Goal: Task Accomplishment & Management: Complete application form

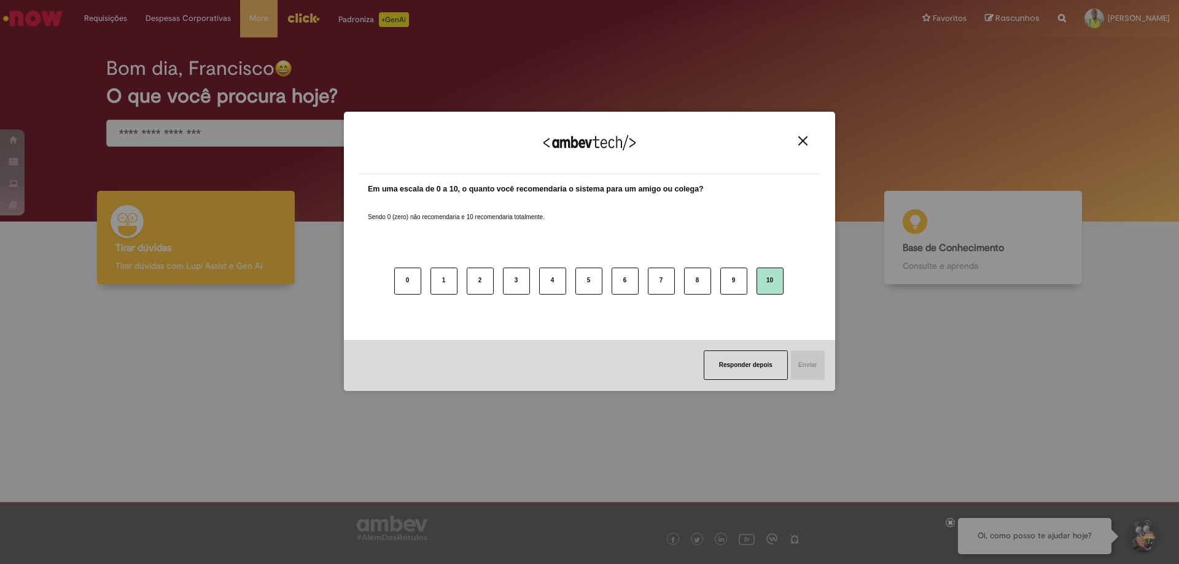
click at [769, 276] on button "10" at bounding box center [769, 281] width 27 height 27
click at [804, 371] on button "Enviar" at bounding box center [807, 365] width 35 height 29
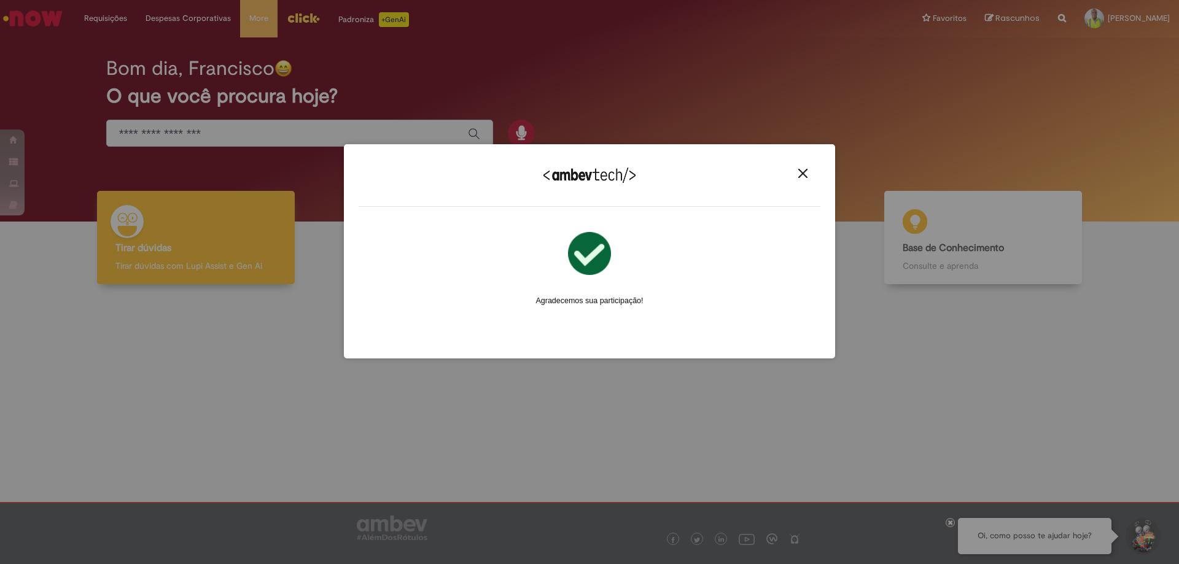
click at [805, 174] on img "Close" at bounding box center [802, 173] width 9 height 9
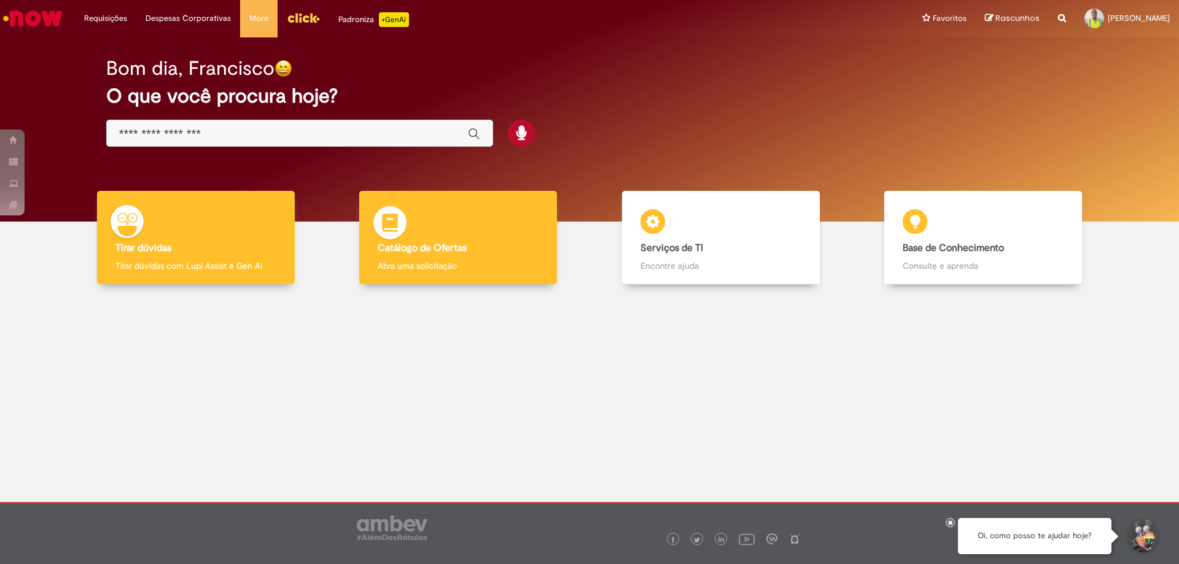
click at [429, 247] on b "Catálogo de Ofertas" at bounding box center [422, 248] width 89 height 12
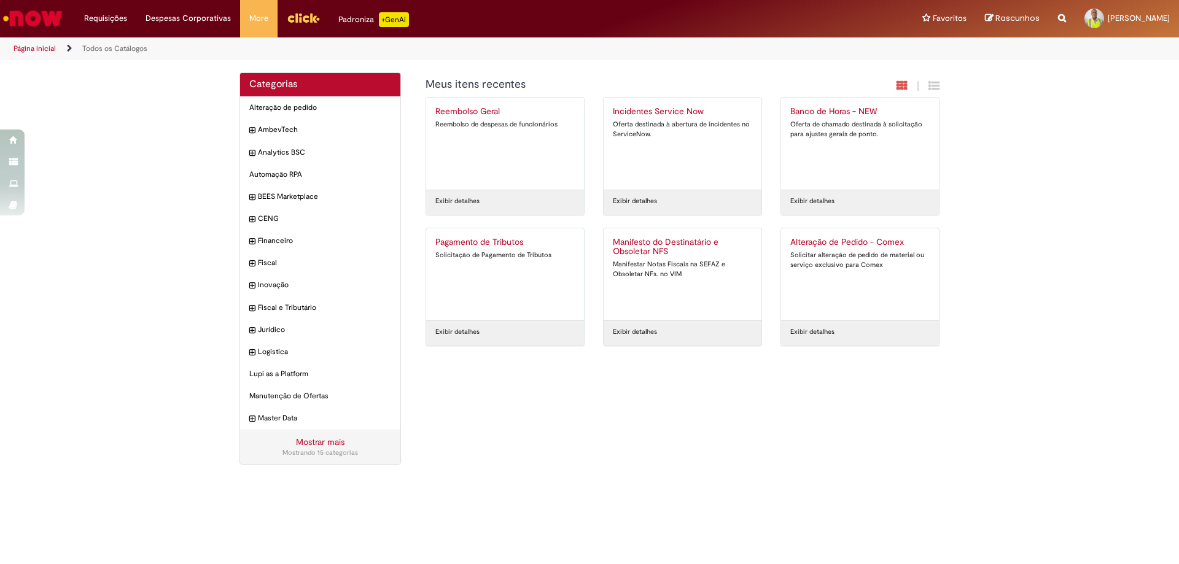
click at [316, 441] on link "Mostrar mais" at bounding box center [320, 442] width 49 height 11
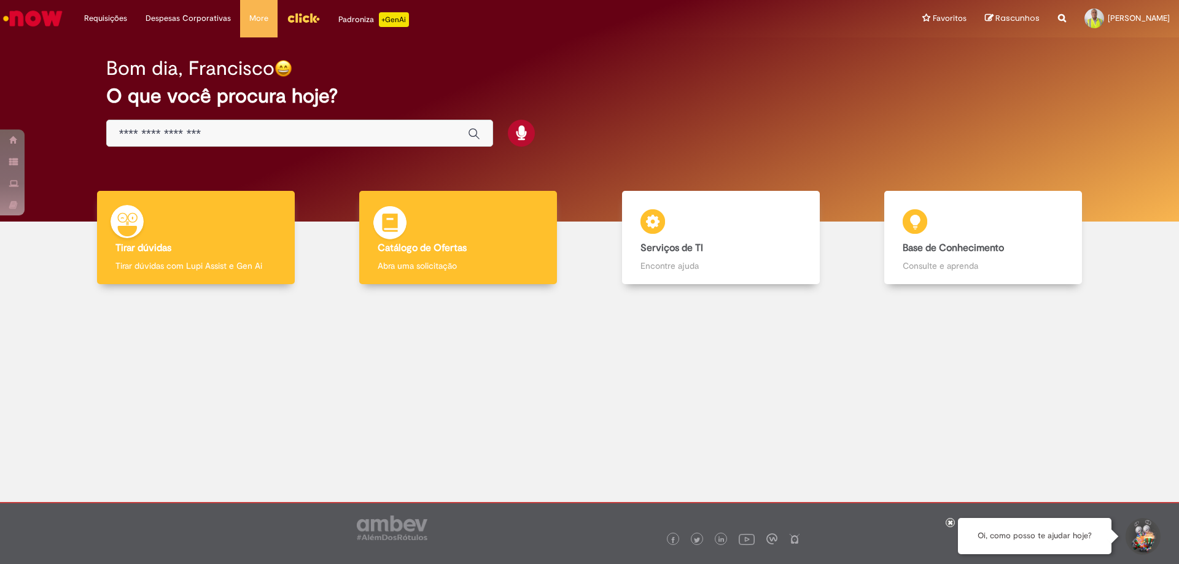
click at [437, 259] on div "Catálogo de Ofertas Catálogo de Ofertas Abra uma solicitação" at bounding box center [458, 238] width 198 height 94
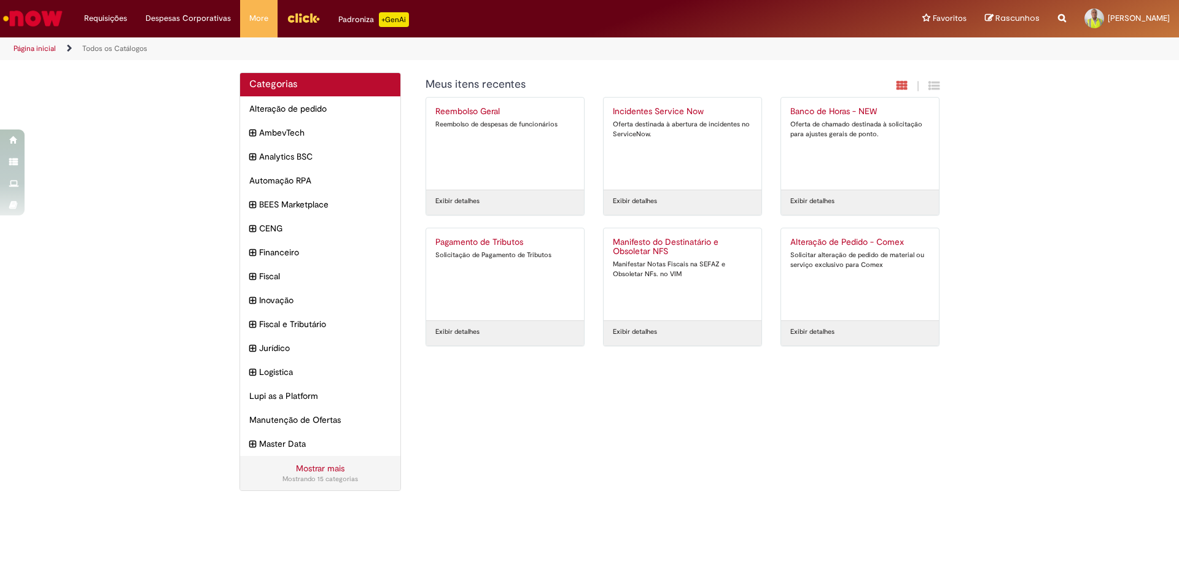
click at [660, 126] on div "Oferta destinada à abertura de incidentes no ServiceNow." at bounding box center [682, 129] width 139 height 19
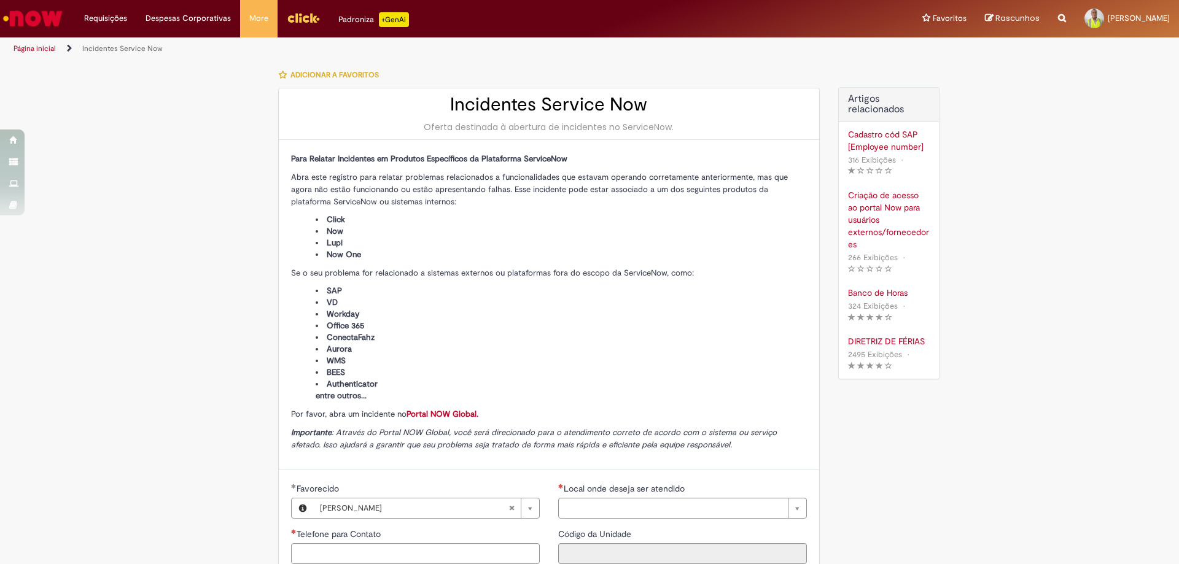
type input "**********"
type input "****"
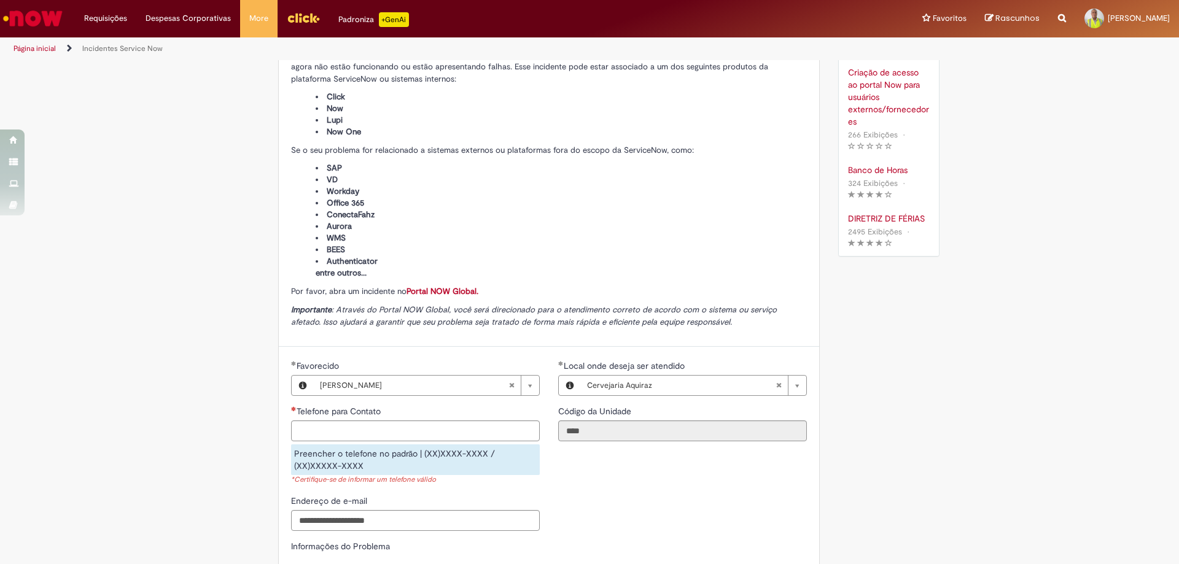
scroll to position [61, 0]
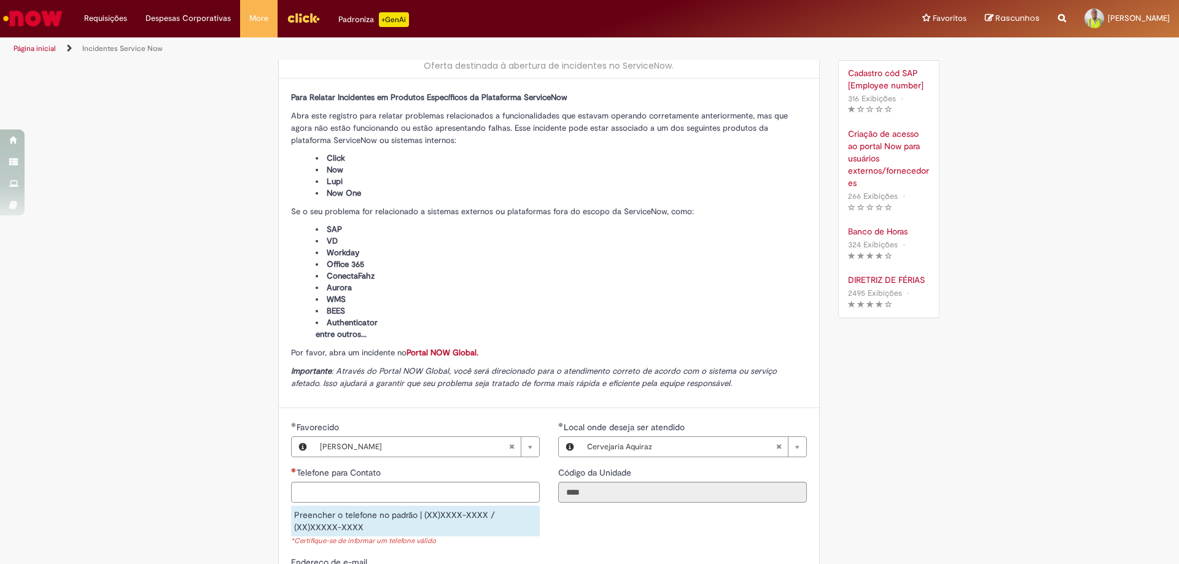
click at [440, 352] on link "Portal NOW Global." at bounding box center [442, 353] width 72 height 10
